Goal: Task Accomplishment & Management: Use online tool/utility

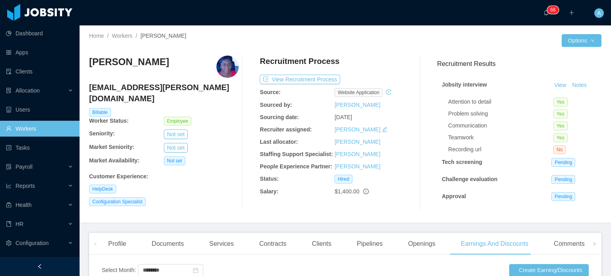
scroll to position [159, 0]
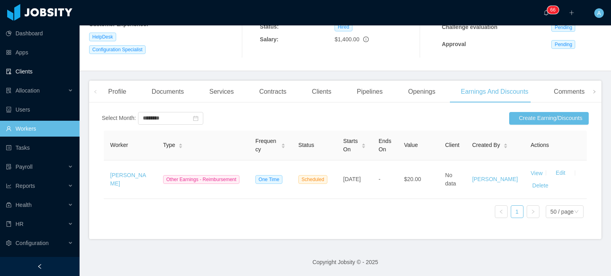
click at [46, 71] on link "Clients" at bounding box center [39, 72] width 67 height 16
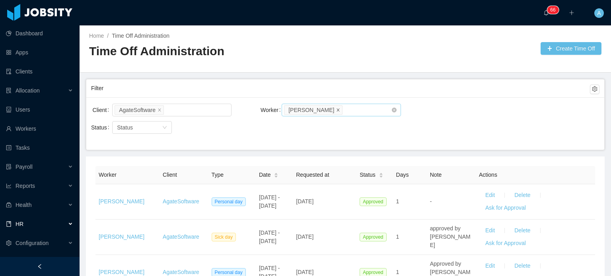
click at [336, 112] on span at bounding box center [338, 109] width 4 height 7
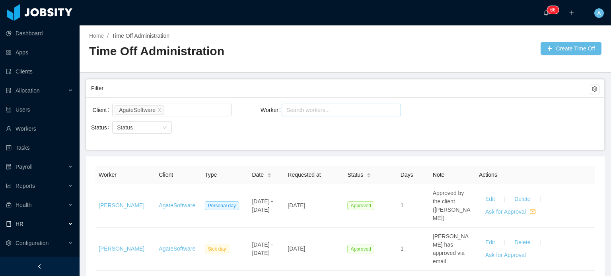
click at [314, 106] on div "Search workers..." at bounding box center [337, 110] width 103 height 8
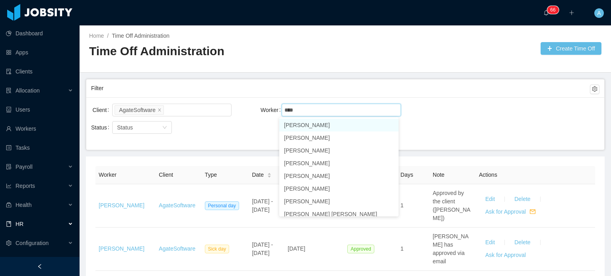
type input "****"
click at [312, 163] on li "[PERSON_NAME]" at bounding box center [338, 163] width 119 height 13
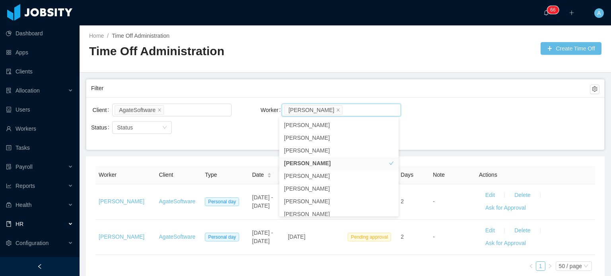
click at [242, 144] on div "Status Status" at bounding box center [175, 132] width 169 height 25
